Goal: Task Accomplishment & Management: Manage account settings

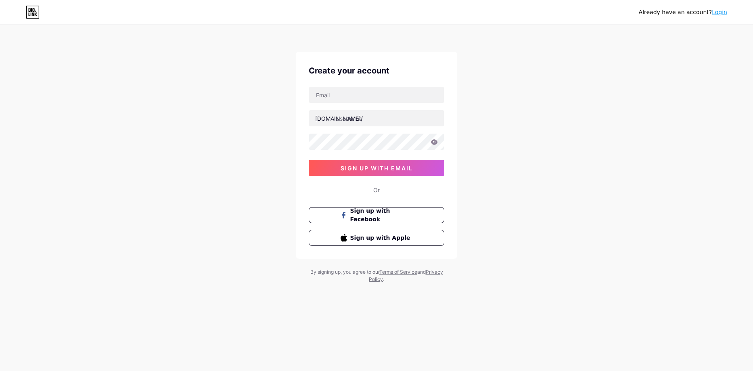
click at [717, 15] on link "Login" at bounding box center [719, 12] width 15 height 6
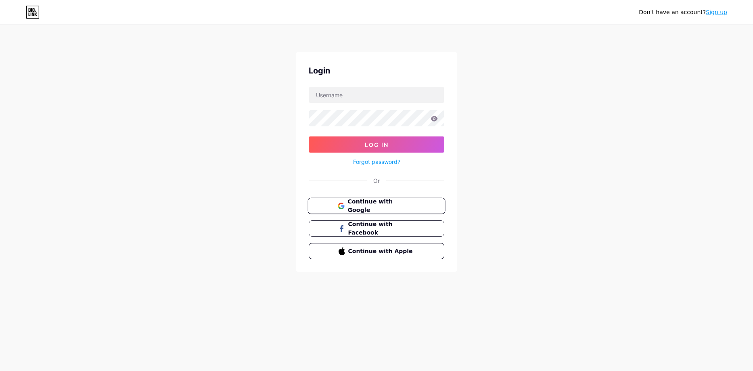
click at [381, 205] on span "Continue with Google" at bounding box center [381, 205] width 67 height 17
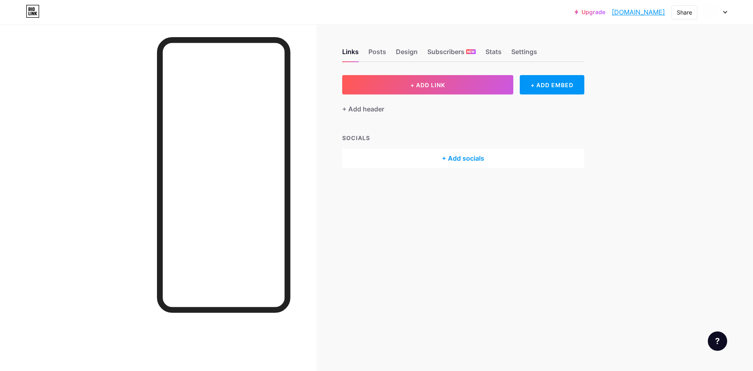
click at [728, 13] on div "Upgrade aaaaaa144232.bi... aaaaaa144232.bio.link Share Switch accounts .. bio.l…" at bounding box center [376, 12] width 753 height 15
click at [724, 12] on icon at bounding box center [725, 12] width 4 height 3
click at [664, 112] on li "Logout" at bounding box center [677, 114] width 100 height 22
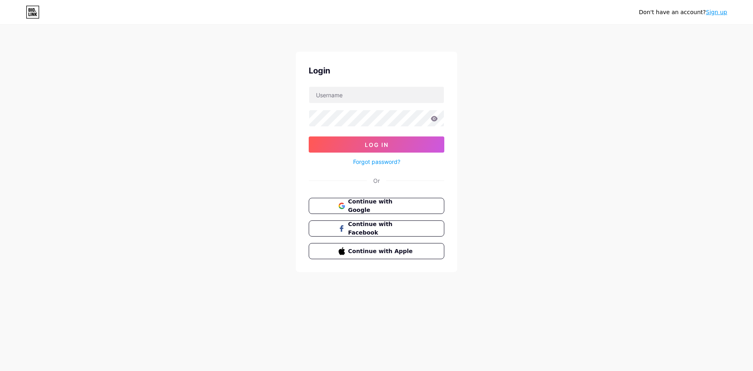
click at [365, 79] on div "Login Log In Forgot password? Or Continue with Google Continue with Facebook Co…" at bounding box center [376, 162] width 161 height 220
click at [368, 95] on input "text" at bounding box center [376, 95] width 135 height 16
drag, startPoint x: 295, startPoint y: 98, endPoint x: 245, endPoint y: 91, distance: 49.8
click at [265, 93] on div "Don't have an account? Sign up Login Log In Forgot password? Or Continue with G…" at bounding box center [376, 149] width 753 height 298
click at [285, 119] on div "Don't have an account? Sign up Login Log In Forgot password? Or Continue with G…" at bounding box center [376, 149] width 753 height 298
